Goal: Find specific page/section: Find specific page/section

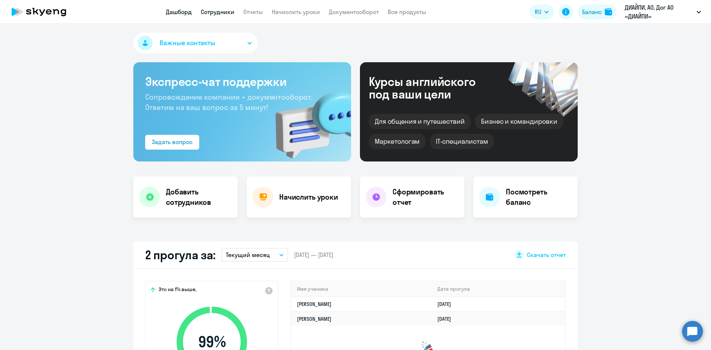
click at [217, 15] on link "Сотрудники" at bounding box center [218, 11] width 34 height 7
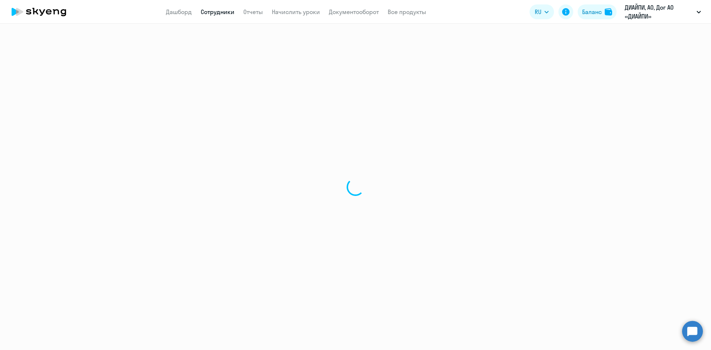
click at [217, 15] on link "Сотрудники" at bounding box center [218, 11] width 34 height 7
select select "30"
